Goal: Task Accomplishment & Management: Complete application form

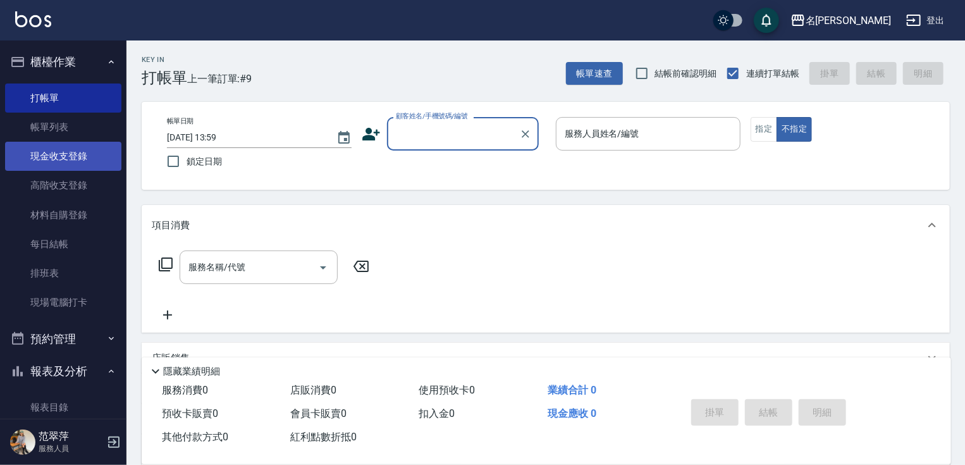
click at [82, 156] on link "現金收支登錄" at bounding box center [63, 156] width 116 height 29
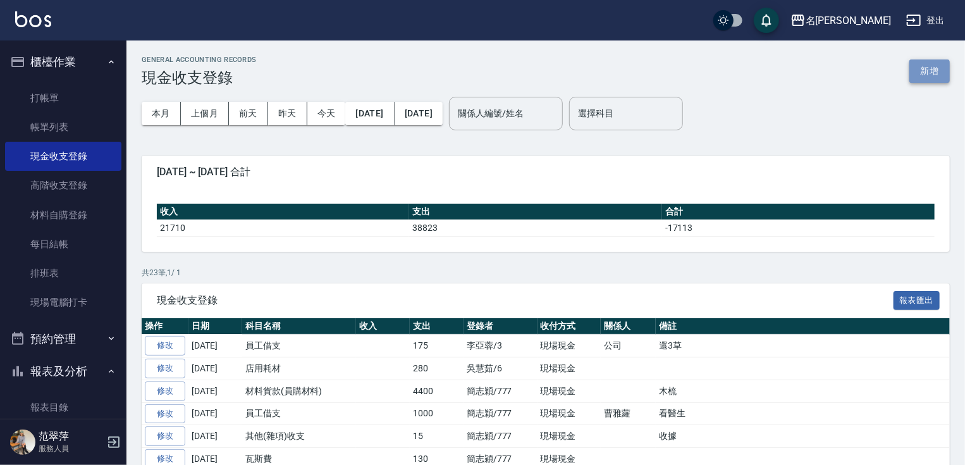
click at [925, 66] on button "新增" at bounding box center [930, 70] width 40 height 23
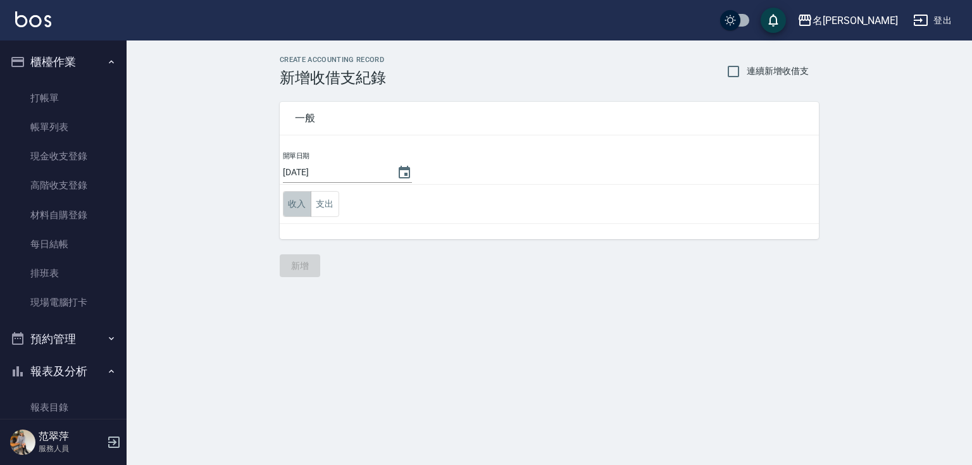
click at [295, 207] on button "收入" at bounding box center [297, 204] width 28 height 26
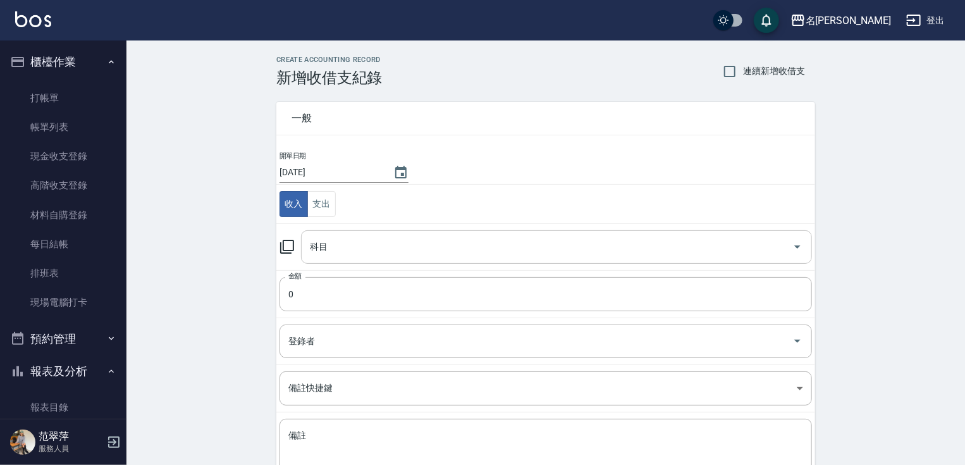
click at [334, 241] on input "科目" at bounding box center [547, 247] width 481 height 22
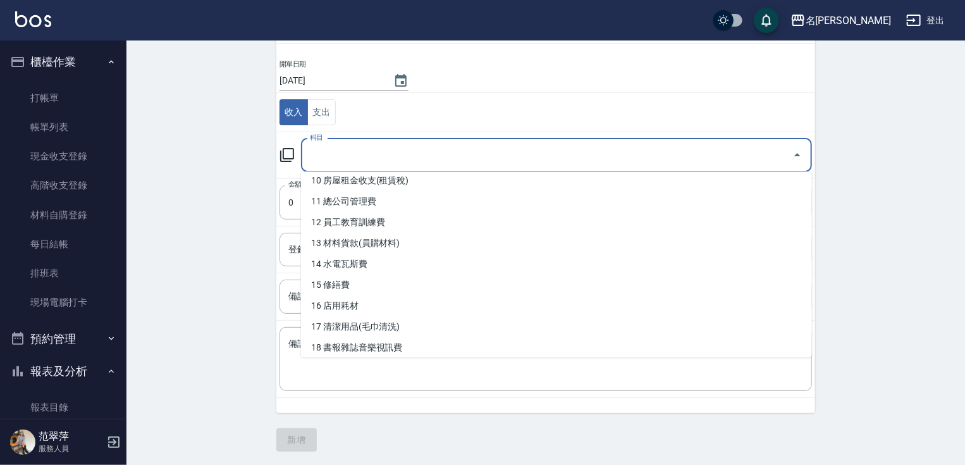
scroll to position [211, 0]
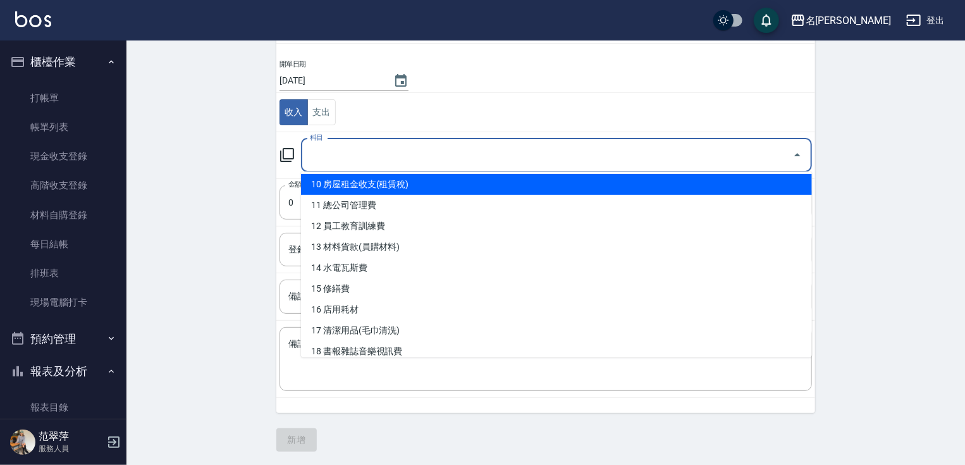
click at [467, 180] on li "10 房屋租金收支(租賃稅)" at bounding box center [556, 184] width 511 height 21
type input "10 房屋租金收支(租賃稅)"
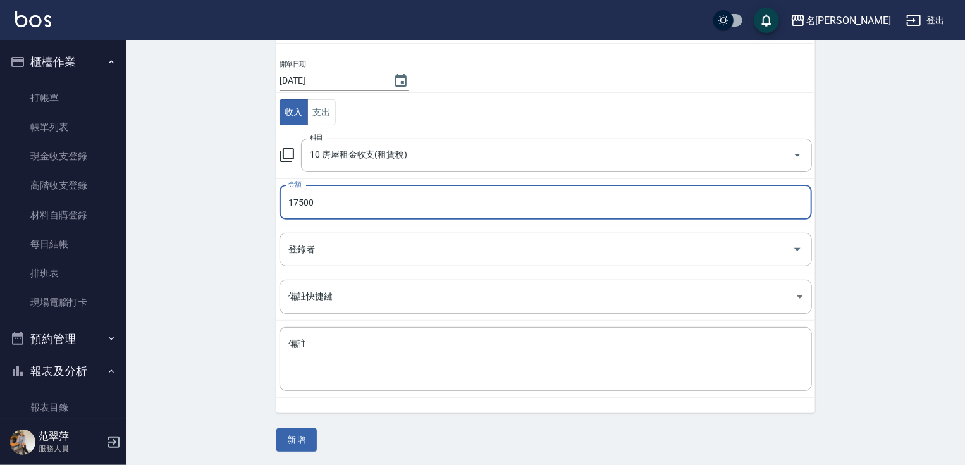
type input "17500"
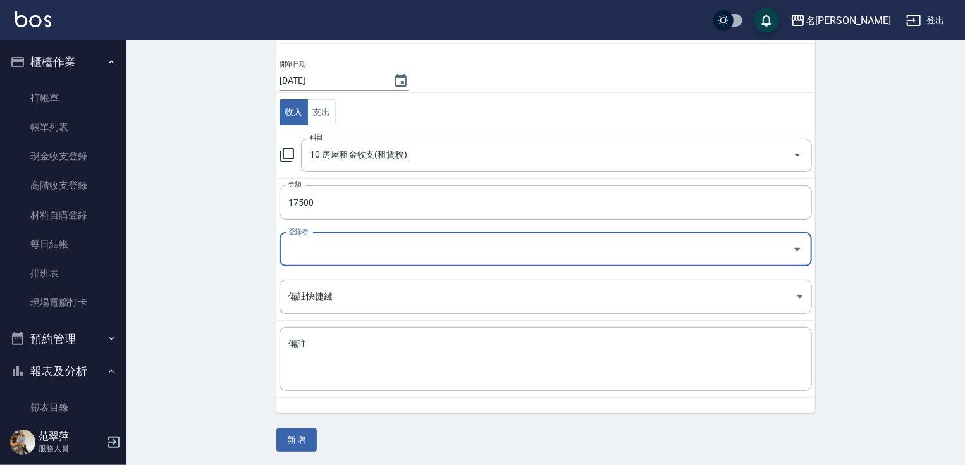
click at [309, 238] on input "登錄者" at bounding box center [536, 249] width 502 height 22
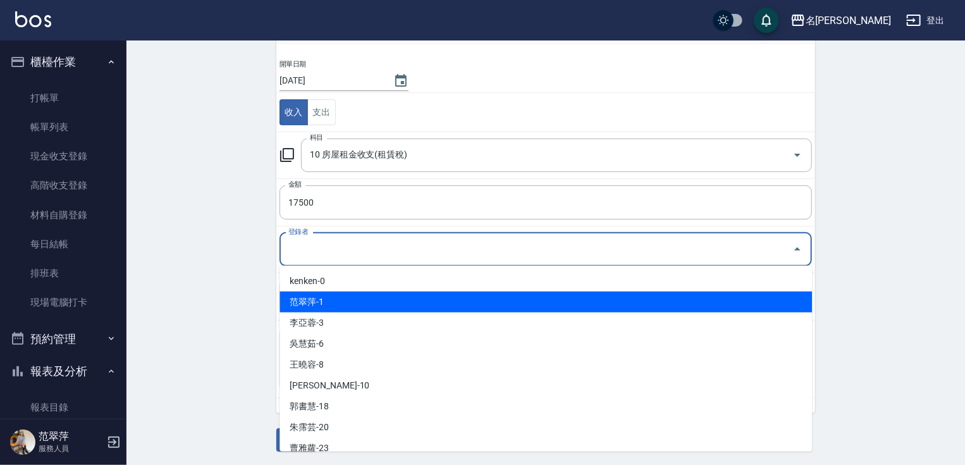
click at [321, 295] on li "范翠萍-1" at bounding box center [546, 302] width 533 height 21
type input "范翠萍-1"
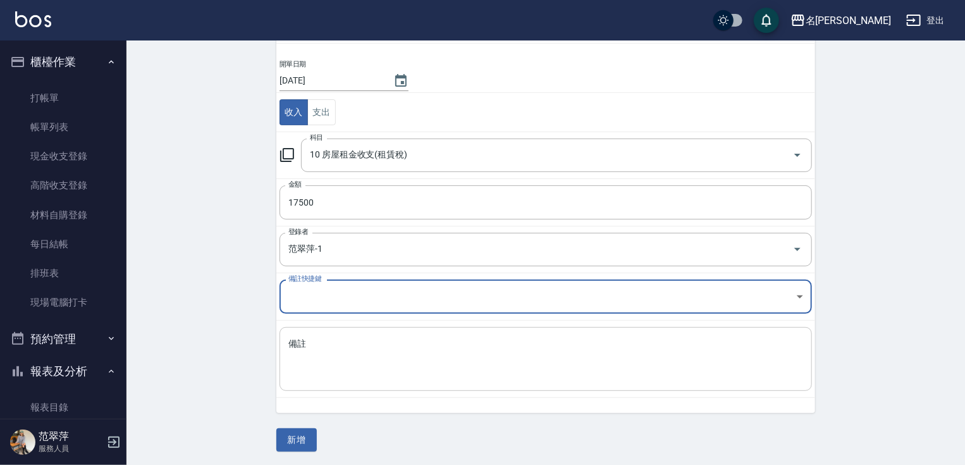
click at [312, 371] on textarea "備註" at bounding box center [545, 359] width 515 height 43
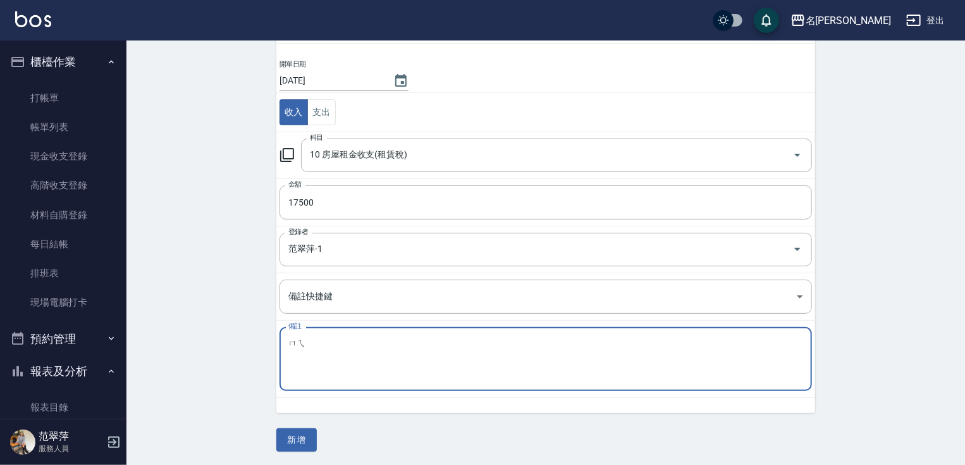
type textarea "沒"
type textarea "暪"
click at [319, 347] on textarea "沒" at bounding box center [545, 359] width 515 height 43
type textarea "沒"
click at [325, 338] on textarea "美" at bounding box center [545, 359] width 515 height 43
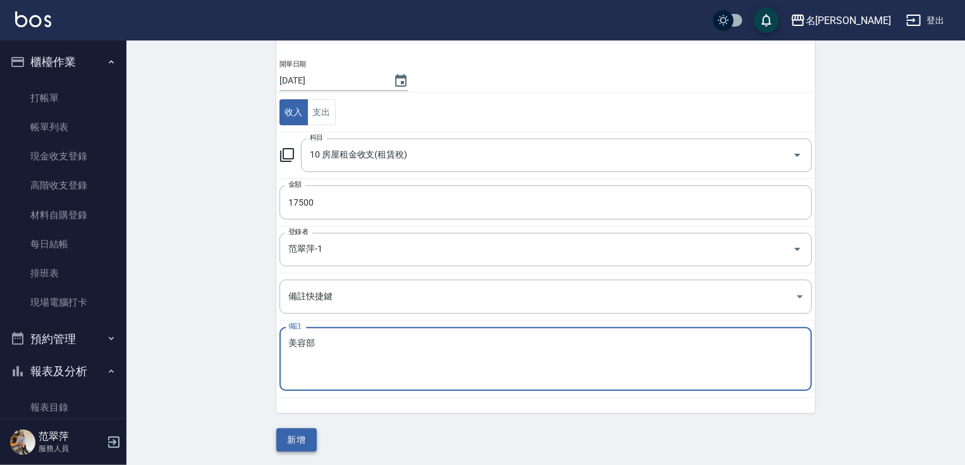
type textarea "美容部"
click at [303, 436] on button "新增" at bounding box center [296, 439] width 40 height 23
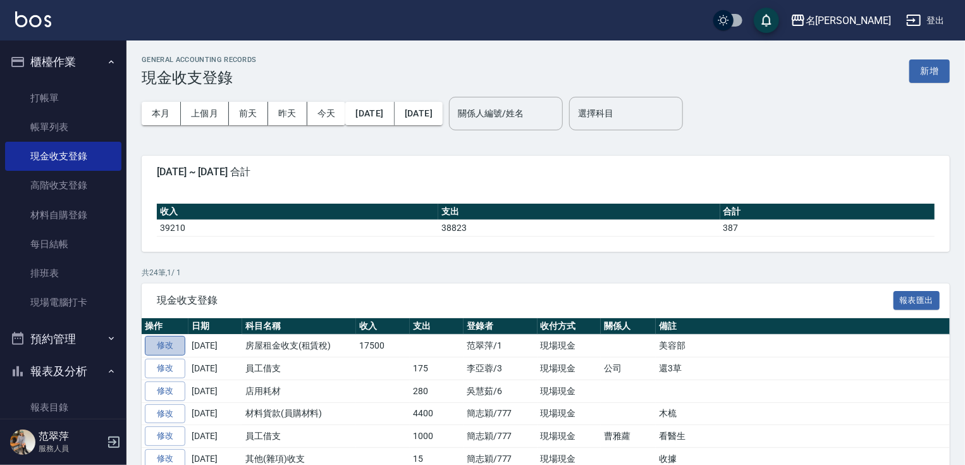
click at [164, 343] on link "修改" at bounding box center [165, 346] width 40 height 20
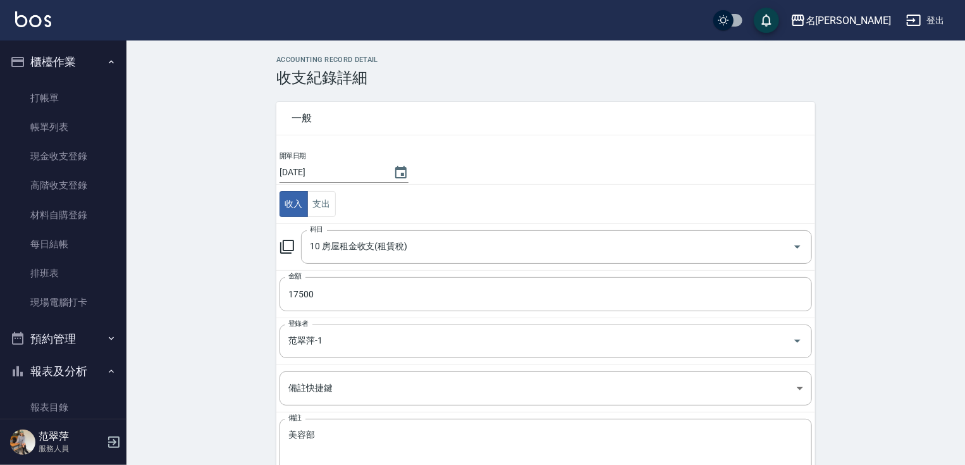
scroll to position [77, 0]
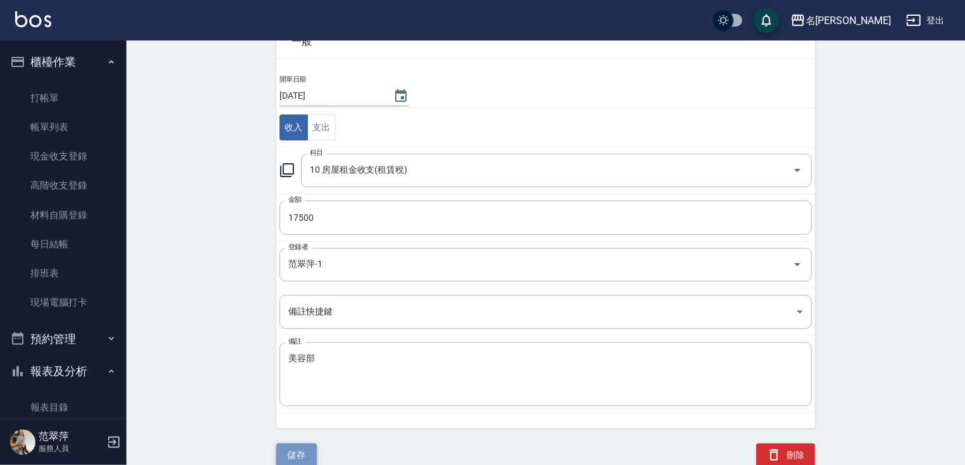
click at [302, 460] on button "儲存" at bounding box center [296, 454] width 40 height 23
